Goal: Transaction & Acquisition: Purchase product/service

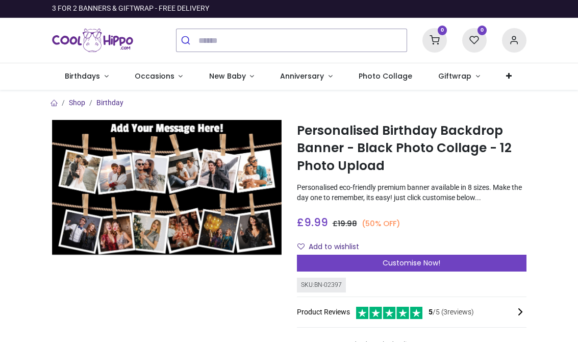
click at [409, 260] on span "Customise Now!" at bounding box center [412, 263] width 58 height 10
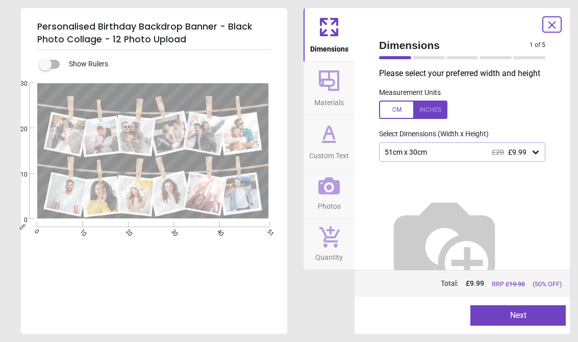
click at [466, 151] on div "51cm x 30cm £20 £9.99" at bounding box center [457, 152] width 147 height 9
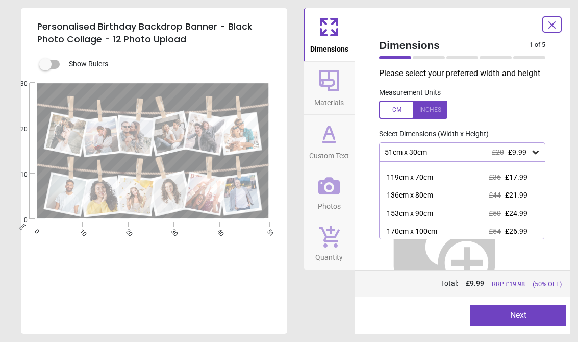
scroll to position [66, 0]
click at [406, 236] on div "170cm x 100cm £54 £26.99" at bounding box center [462, 232] width 164 height 18
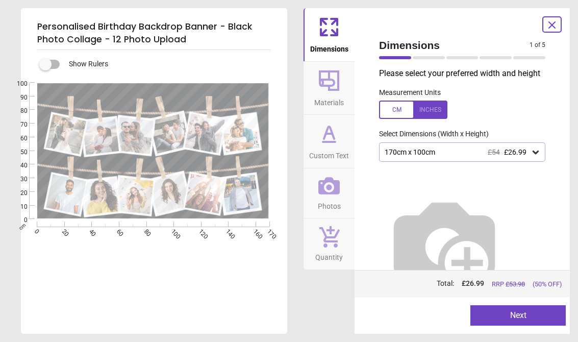
click at [375, 338] on div "Personalised Birthday Backdrop Banner - Black Photo Collage - 12 Photo Upload S…" at bounding box center [289, 171] width 578 height 342
click at [522, 310] on button "Next" at bounding box center [518, 315] width 95 height 20
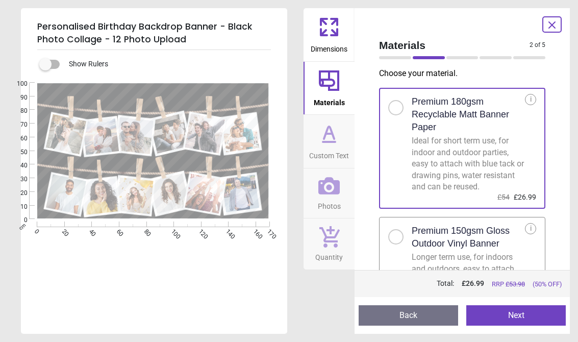
click at [509, 312] on button "Next" at bounding box center [516, 315] width 100 height 20
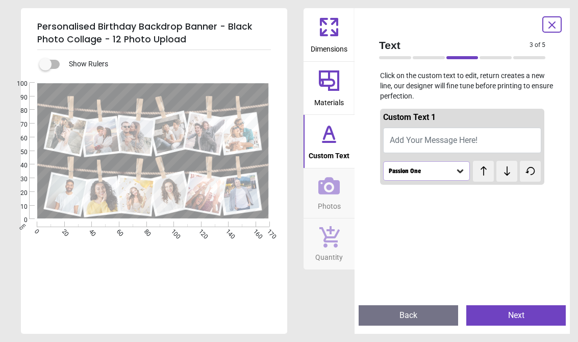
click at [400, 140] on span "Add Your Message Here!" at bounding box center [434, 140] width 88 height 10
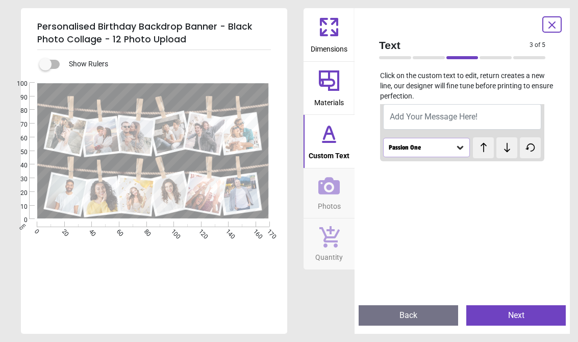
scroll to position [23, 0]
type textarea "**********"
click at [512, 312] on button "Next" at bounding box center [516, 315] width 100 height 20
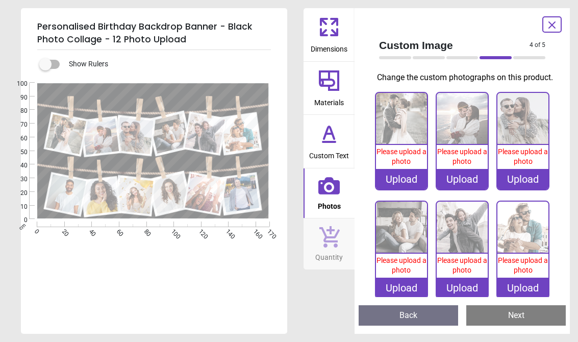
click at [399, 189] on div "Upload" at bounding box center [401, 179] width 51 height 20
click at [400, 126] on img at bounding box center [401, 118] width 51 height 51
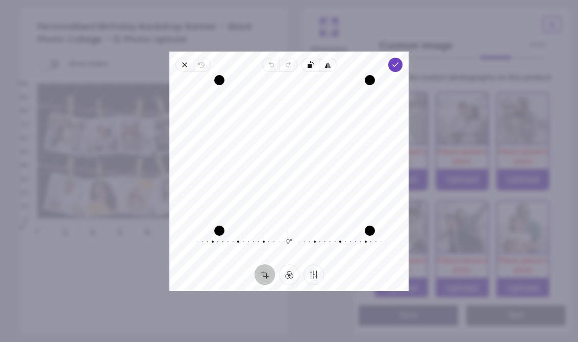
click at [400, 61] on icon "button" at bounding box center [395, 65] width 8 height 8
